Goal: Information Seeking & Learning: Learn about a topic

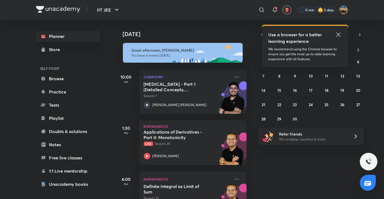
click at [337, 33] on icon at bounding box center [338, 34] width 7 height 7
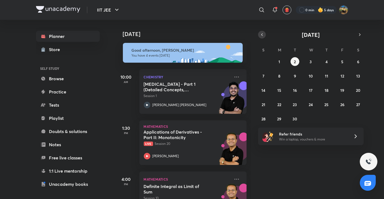
click at [261, 36] on icon "button" at bounding box center [262, 34] width 4 height 5
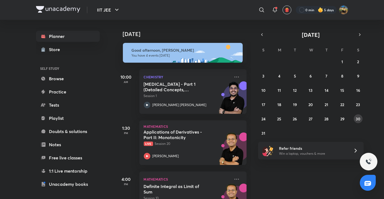
click at [359, 115] on button "30" at bounding box center [358, 118] width 9 height 9
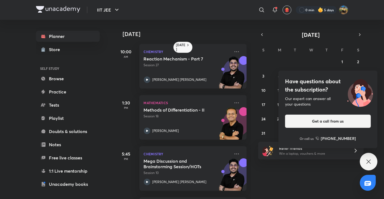
scroll to position [51, 0]
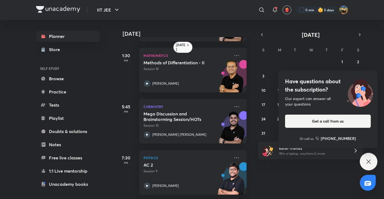
drag, startPoint x: 362, startPoint y: 168, endPoint x: 366, endPoint y: 164, distance: 6.0
click at [366, 164] on div "IIT JEE ​ 0 min 5 days Planner Store SELF STUDY Browse Practice Tests Playlist …" at bounding box center [192, 99] width 384 height 199
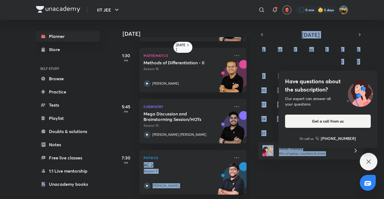
click at [366, 164] on icon at bounding box center [368, 161] width 7 height 7
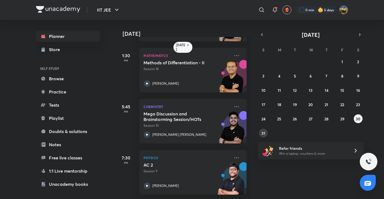
click at [267, 132] on button "31" at bounding box center [263, 133] width 9 height 9
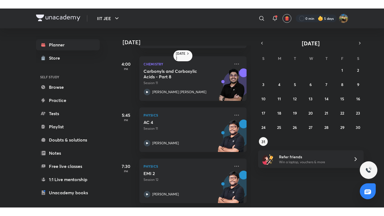
scroll to position [122, 0]
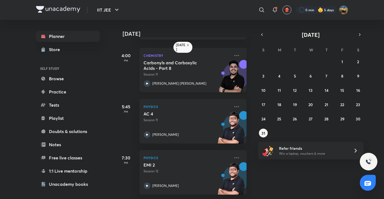
click at [152, 82] on div "[PERSON_NAME] [PERSON_NAME]" at bounding box center [187, 83] width 86 height 7
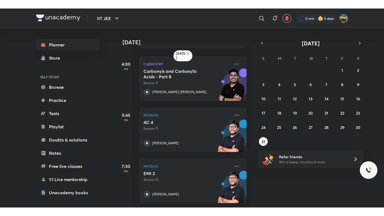
scroll to position [107, 0]
